Goal: Information Seeking & Learning: Learn about a topic

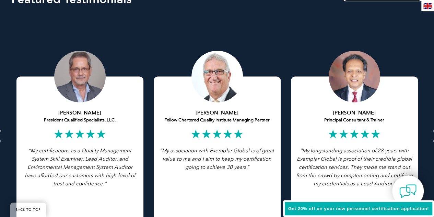
scroll to position [1517, 0]
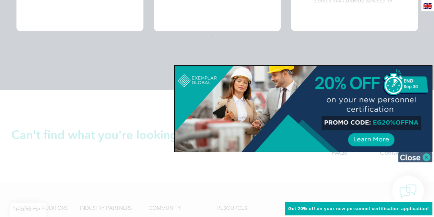
click at [427, 157] on img at bounding box center [415, 157] width 34 height 10
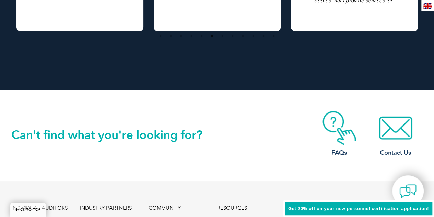
scroll to position [1666, 0]
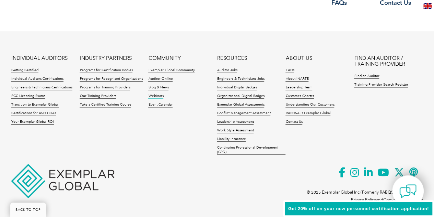
click at [161, 97] on link "Webinars" at bounding box center [155, 96] width 15 height 5
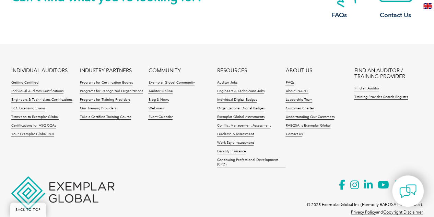
scroll to position [1464, 0]
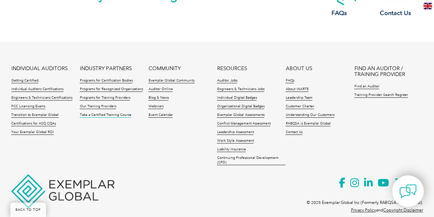
click at [97, 113] on link "Take a Certified Training Course" at bounding box center [106, 115] width 52 height 5
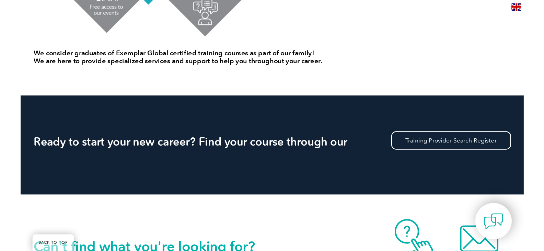
scroll to position [758, 0]
